Goal: Task Accomplishment & Management: Manage account settings

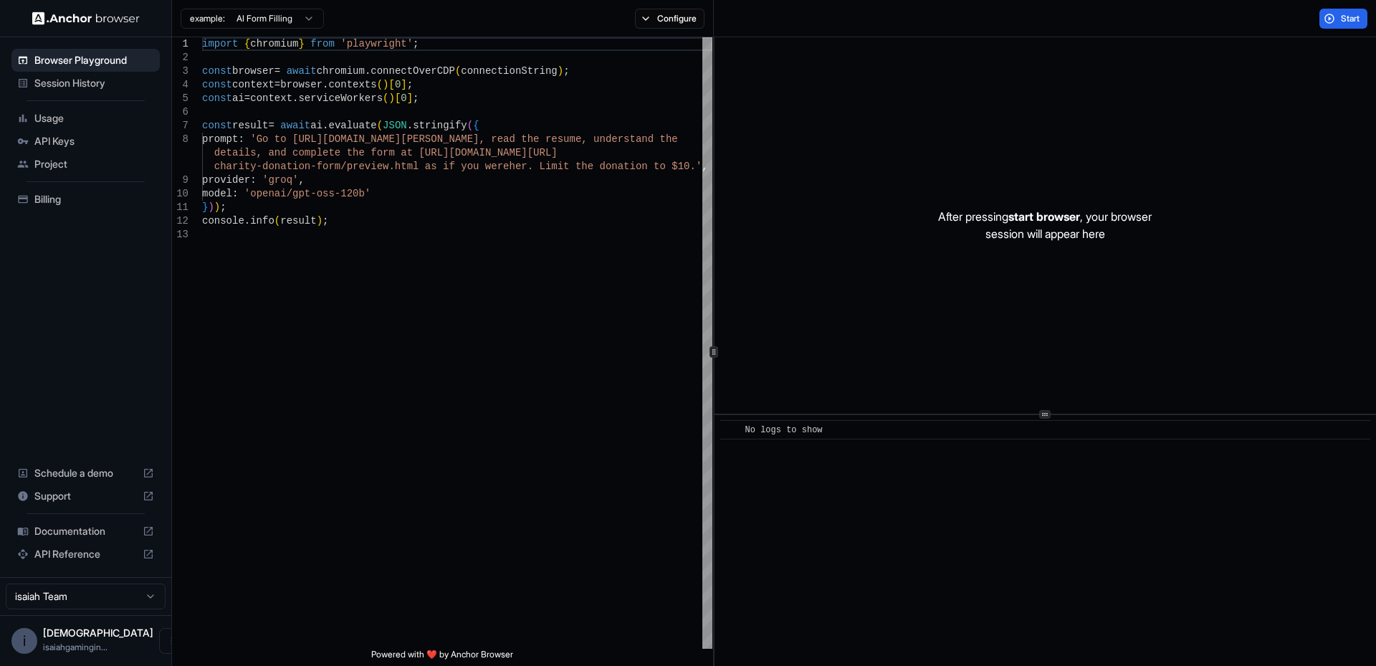
click at [96, 141] on span "API Keys" at bounding box center [94, 141] width 120 height 14
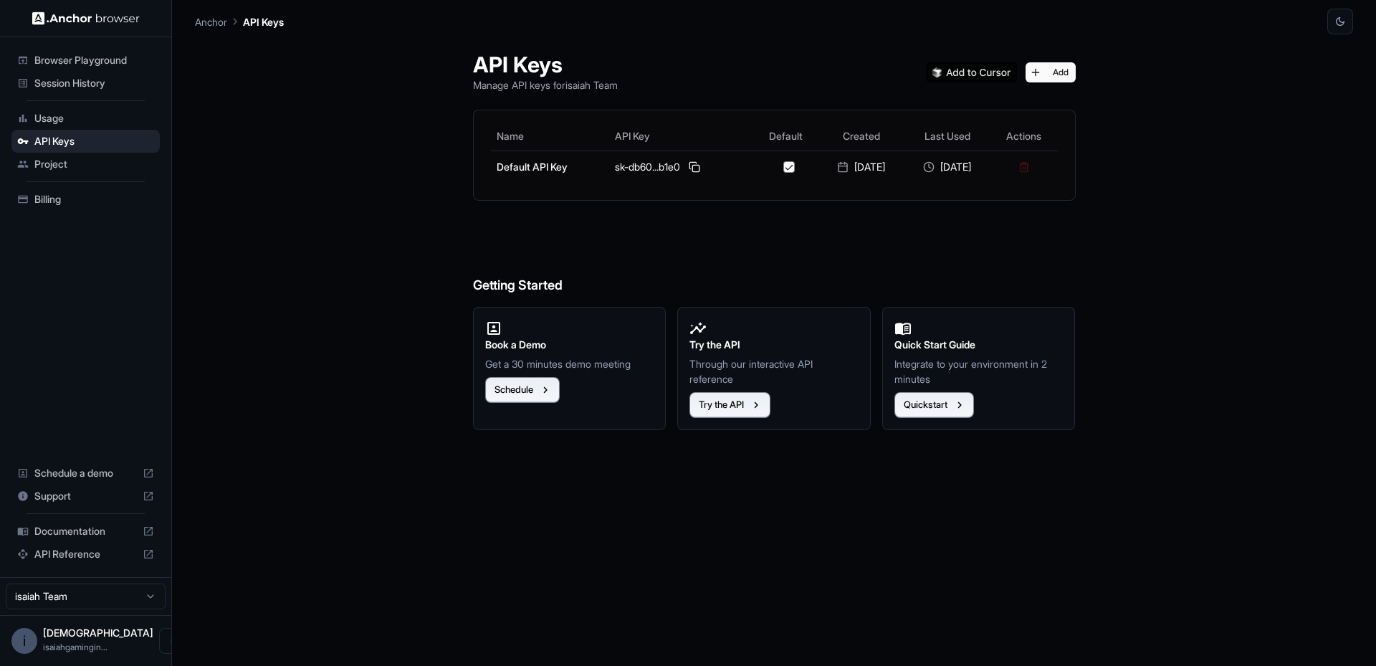
click at [994, 72] on img at bounding box center [971, 72] width 90 height 20
click at [1075, 74] on button "Add" at bounding box center [1050, 72] width 50 height 20
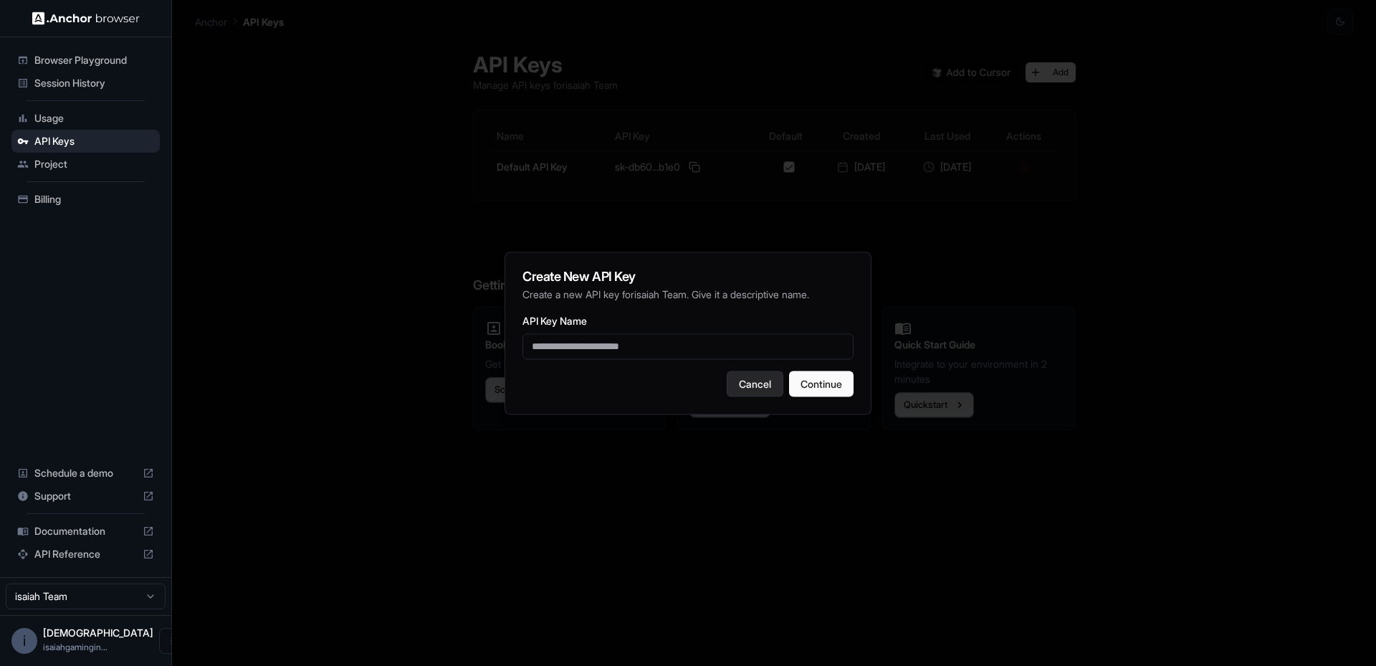
click at [747, 384] on button "Cancel" at bounding box center [754, 383] width 57 height 26
